Goal: Task Accomplishment & Management: Manage account settings

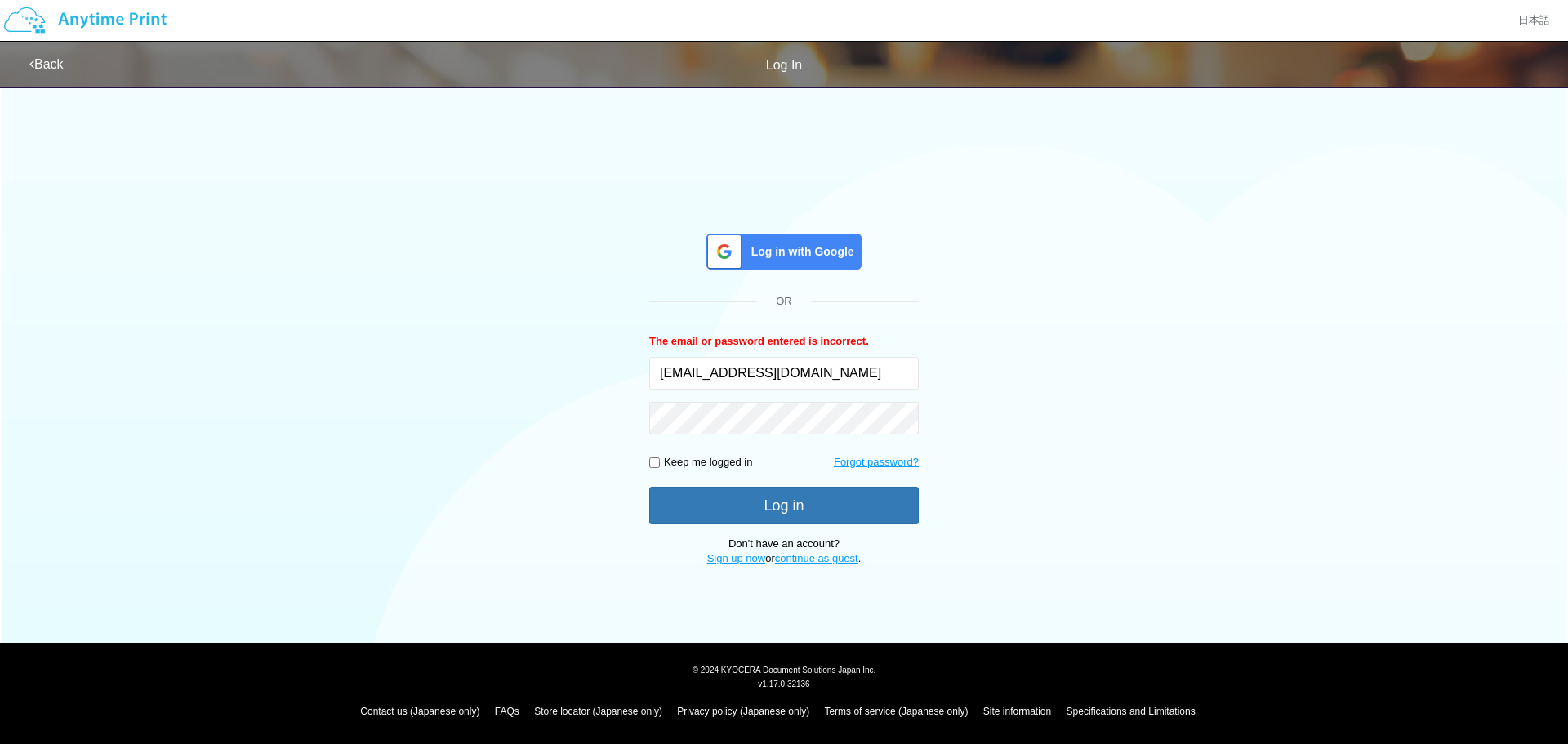
drag, startPoint x: 0, startPoint y: 0, endPoint x: 1192, endPoint y: 470, distance: 1281.3
click at [1192, 470] on div "Log in with Google OR The email or password entered is incorrect. [EMAIL_ADDRES…" at bounding box center [784, 322] width 980 height 490
click at [524, 430] on div "Log in with Google OR The email or password entered is incorrect. [EMAIL_ADDRES…" at bounding box center [784, 322] width 980 height 490
click at [1187, 353] on div "Log in with Google OR The email or password entered is incorrect. [EMAIL_ADDRES…" at bounding box center [784, 322] width 980 height 490
click at [1118, 532] on div "Log in with Google OR The email or password entered is incorrect. [EMAIL_ADDRES…" at bounding box center [784, 322] width 980 height 490
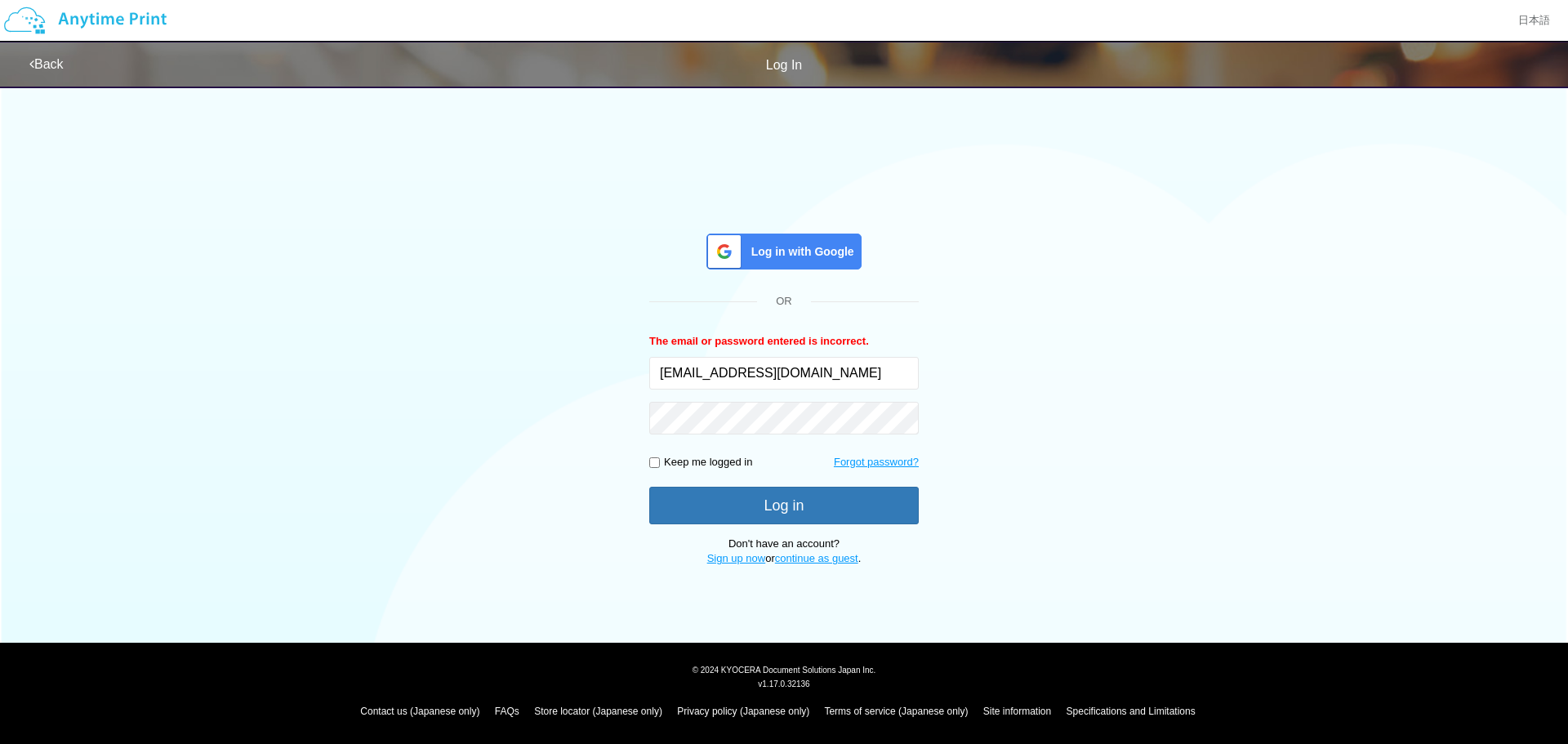
click at [537, 459] on div "Log in with Google OR The email or password entered is incorrect. [EMAIL_ADDRES…" at bounding box center [784, 322] width 980 height 490
click at [1072, 328] on div "Log in with Google OR The email or password entered is incorrect. [EMAIL_ADDRES…" at bounding box center [784, 322] width 980 height 490
click at [551, 364] on div "Log in with Google OR The email or password entered is incorrect. [EMAIL_ADDRES…" at bounding box center [784, 322] width 980 height 490
click at [537, 458] on div "Log in with Google OR The email or password entered is incorrect. [EMAIL_ADDRES…" at bounding box center [784, 322] width 980 height 490
click at [1288, 464] on div "Log in with Google OR The email or password entered is incorrect. [EMAIL_ADDRES…" at bounding box center [784, 322] width 1568 height 490
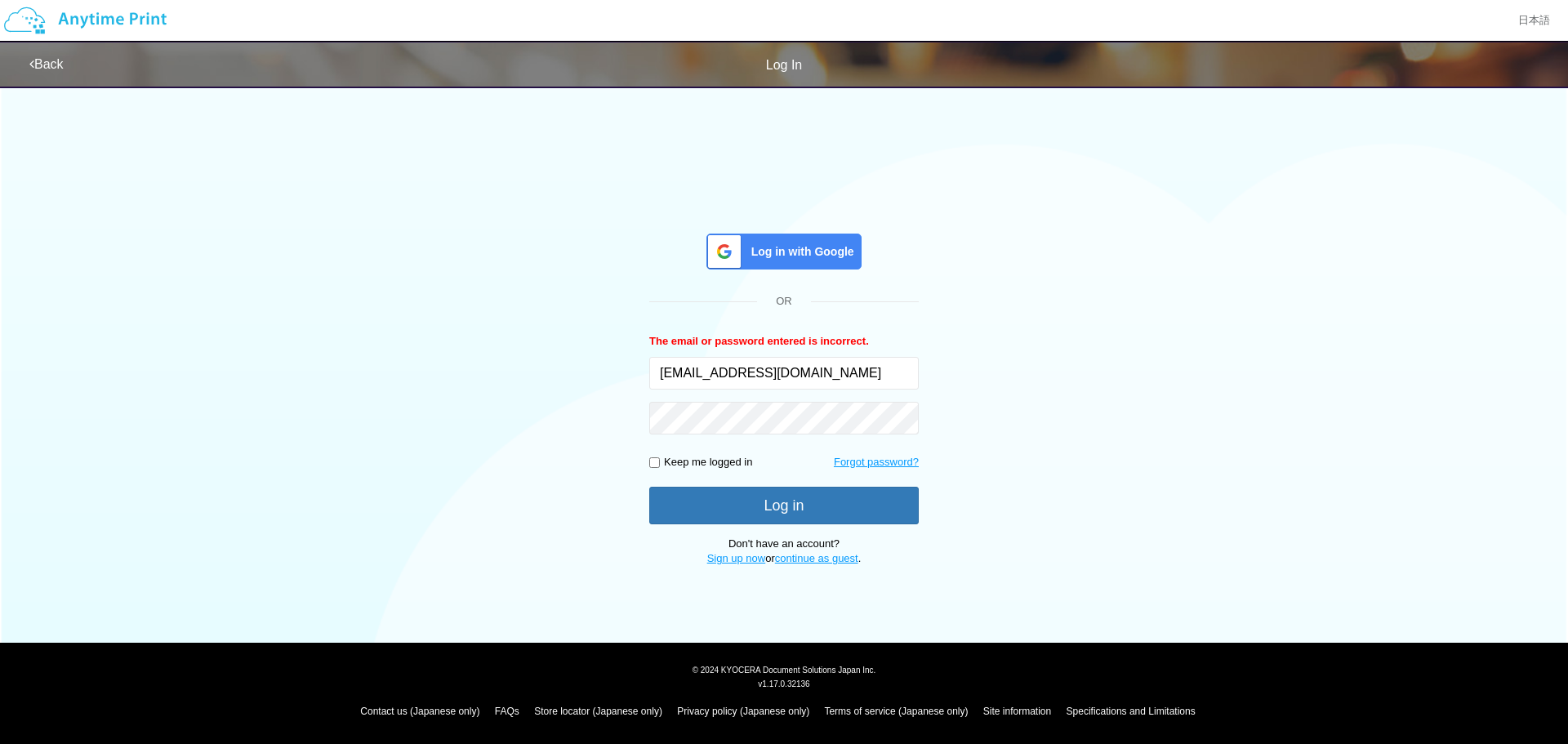
click at [475, 377] on div "Log in with Google OR The email or password entered is incorrect. [EMAIL_ADDRES…" at bounding box center [784, 322] width 980 height 490
click at [493, 457] on div "Log in with Google OR The email or password entered is incorrect. [EMAIL_ADDRES…" at bounding box center [784, 322] width 980 height 490
